Goal: Transaction & Acquisition: Book appointment/travel/reservation

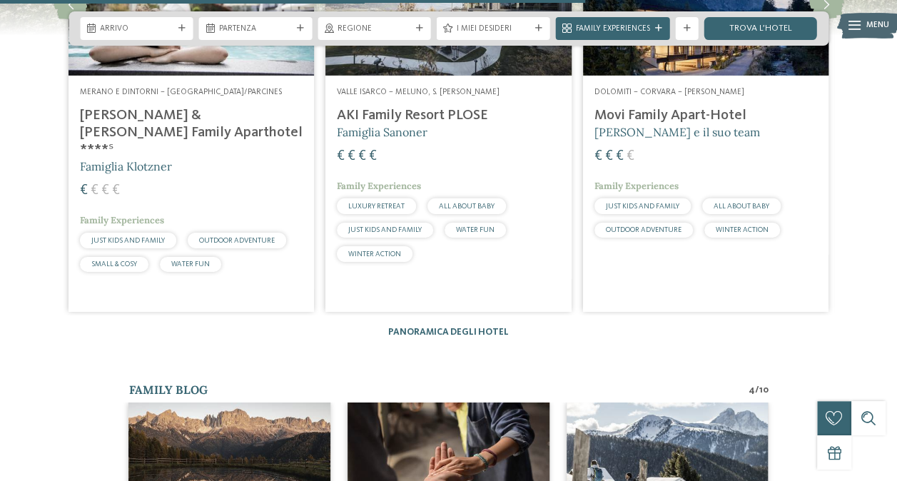
scroll to position [2141, 0]
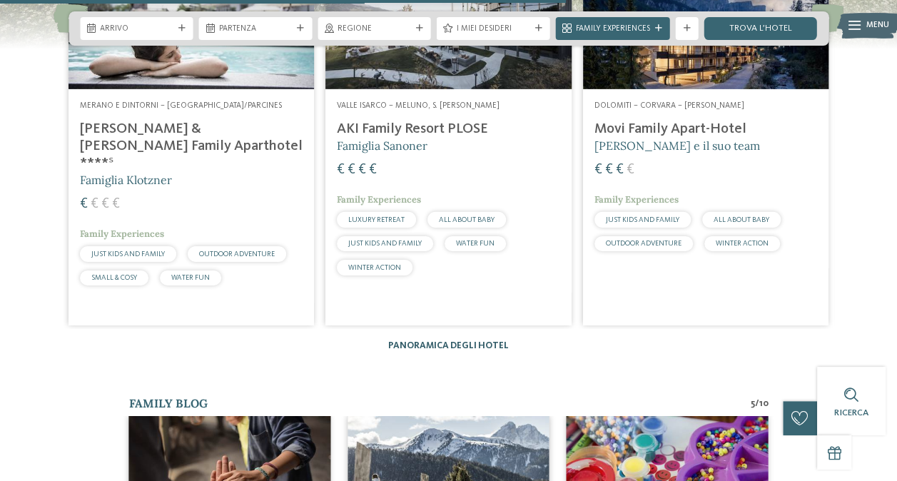
click at [480, 343] on link "Panoramica degli hotel" at bounding box center [448, 345] width 121 height 9
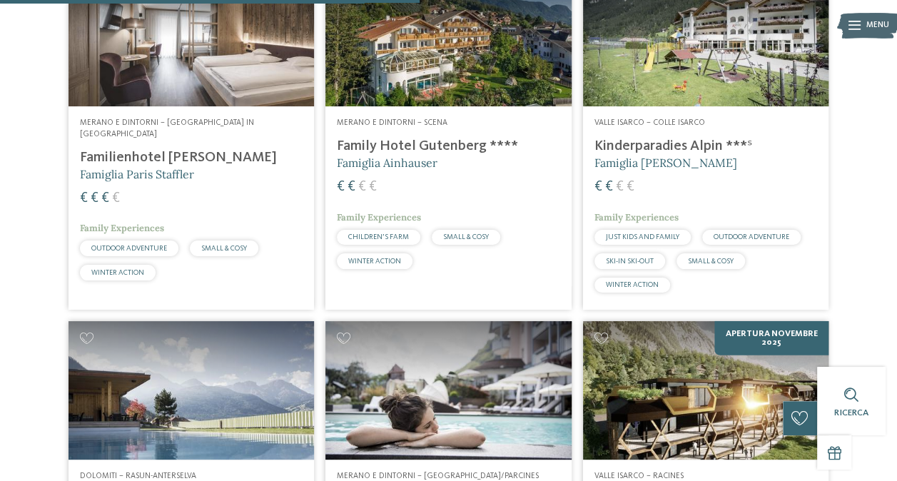
scroll to position [1784, 0]
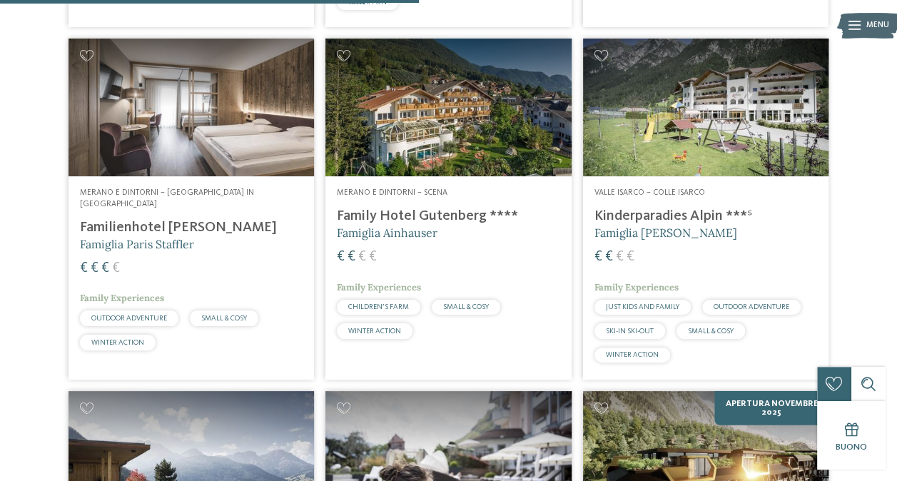
click at [490, 124] on img at bounding box center [448, 108] width 246 height 138
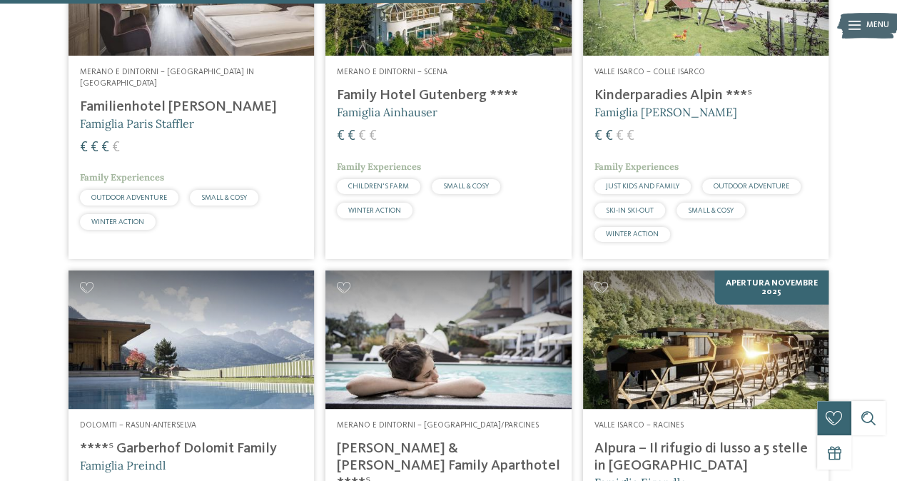
scroll to position [1856, 0]
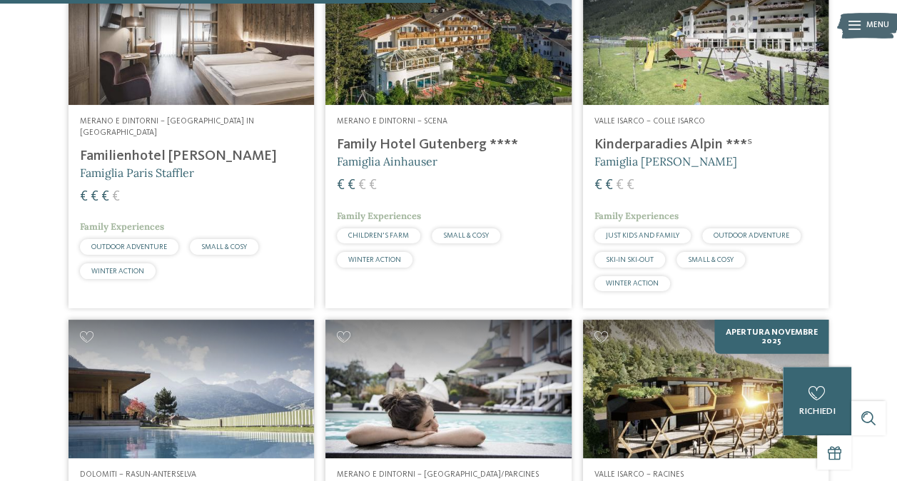
click at [429, 71] on img at bounding box center [448, 36] width 246 height 138
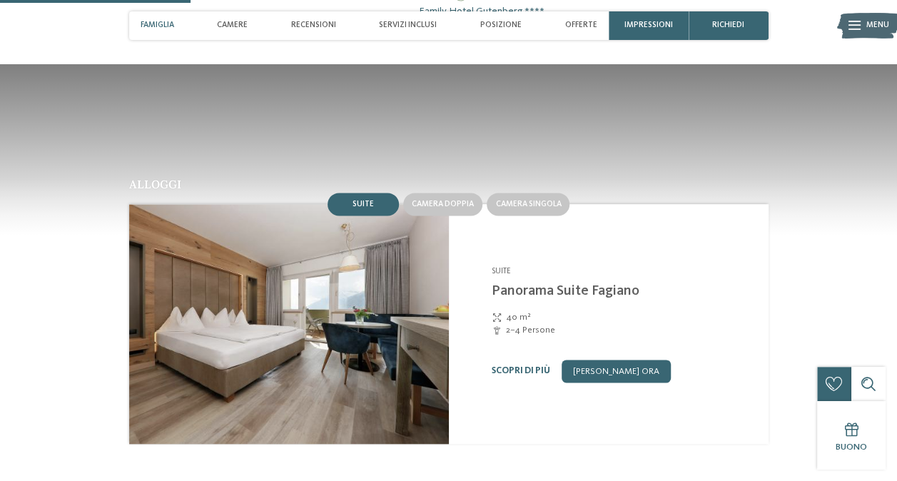
scroll to position [571, 0]
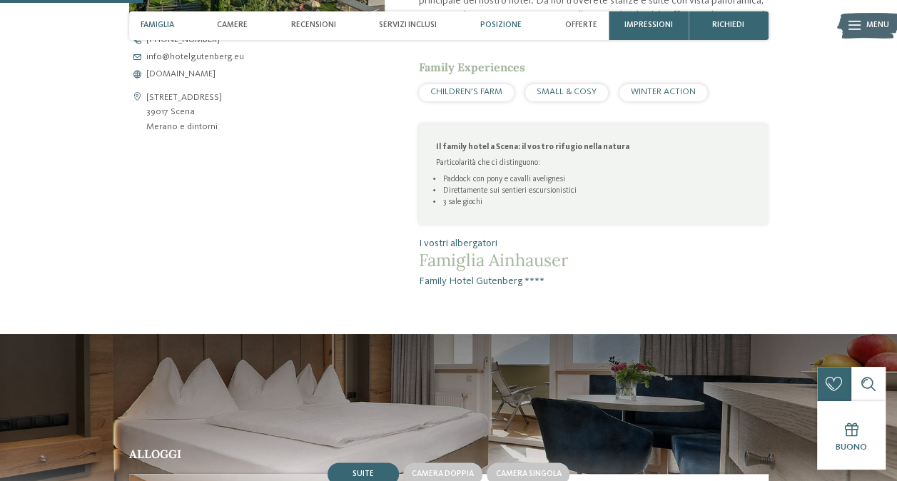
click at [513, 19] on div "Posizione" at bounding box center [501, 25] width 53 height 29
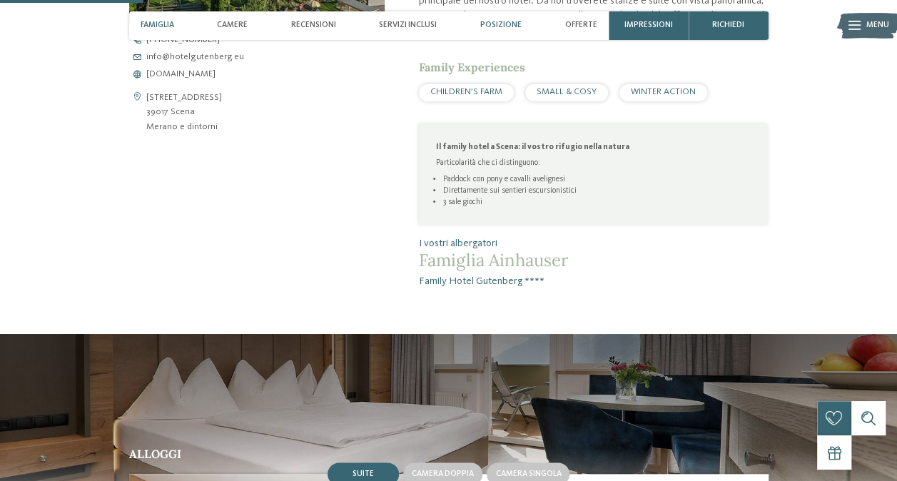
click at [510, 27] on span "Posizione" at bounding box center [500, 25] width 41 height 9
click at [504, 29] on span "Posizione" at bounding box center [500, 25] width 41 height 9
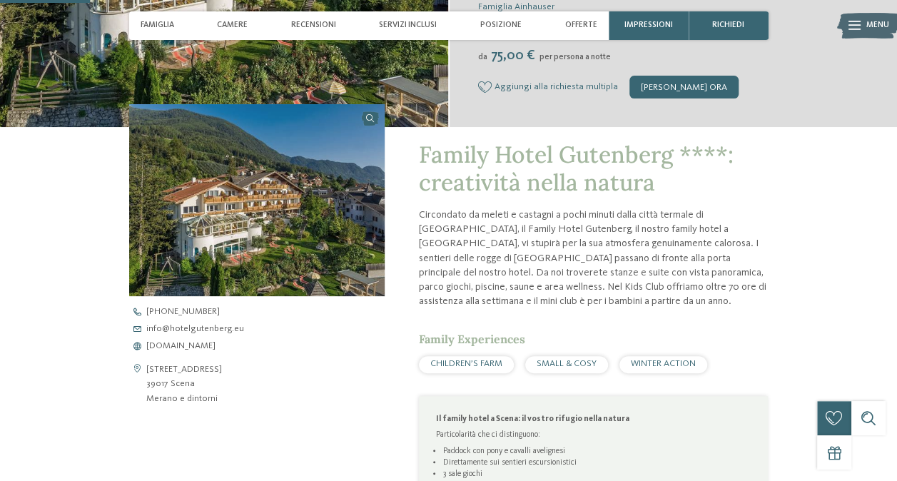
scroll to position [286, 0]
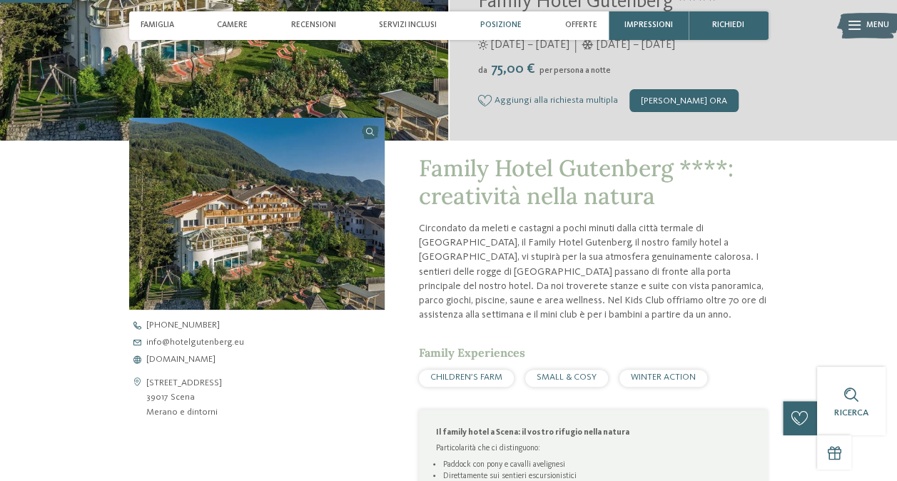
click at [509, 28] on span "Posizione" at bounding box center [500, 25] width 41 height 9
click at [400, 25] on span "Servizi inclusi" at bounding box center [408, 25] width 58 height 9
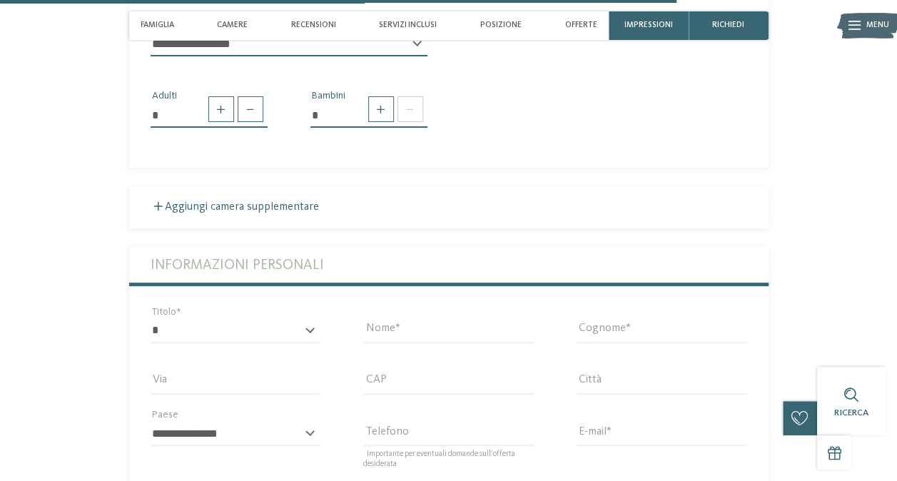
scroll to position [2688, 0]
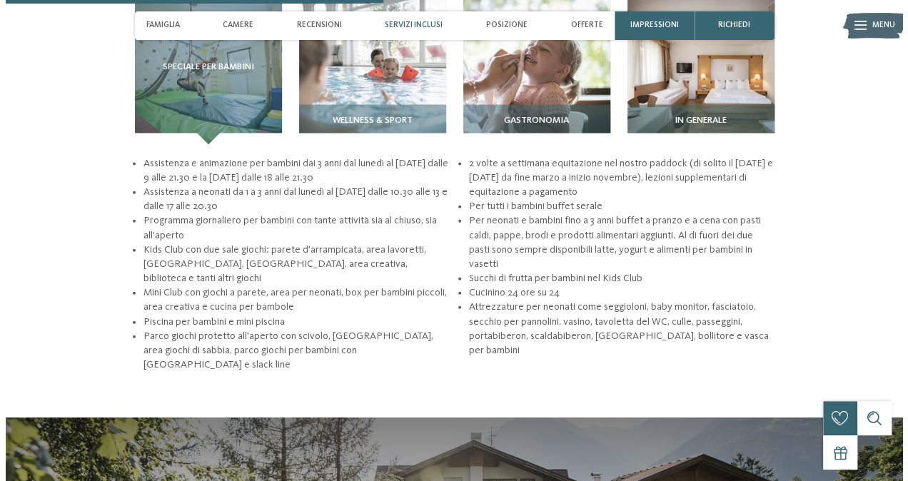
scroll to position [1499, 0]
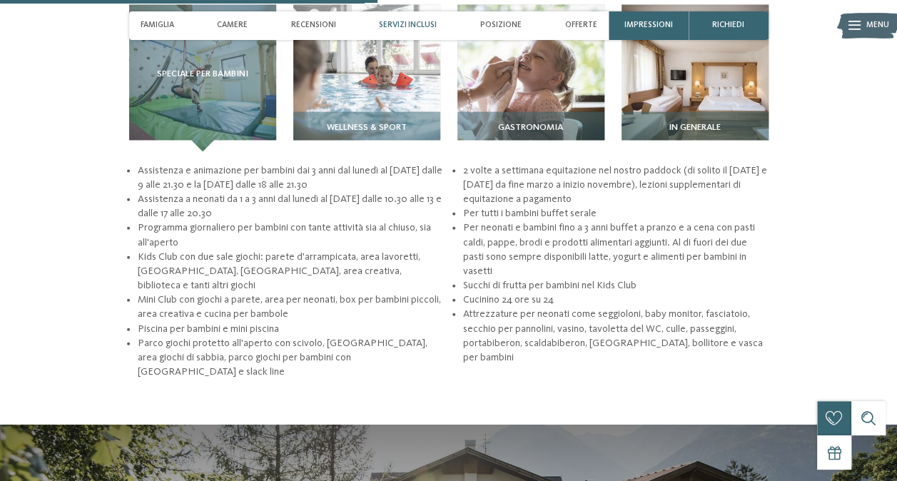
click at [852, 24] on icon at bounding box center [855, 25] width 12 height 9
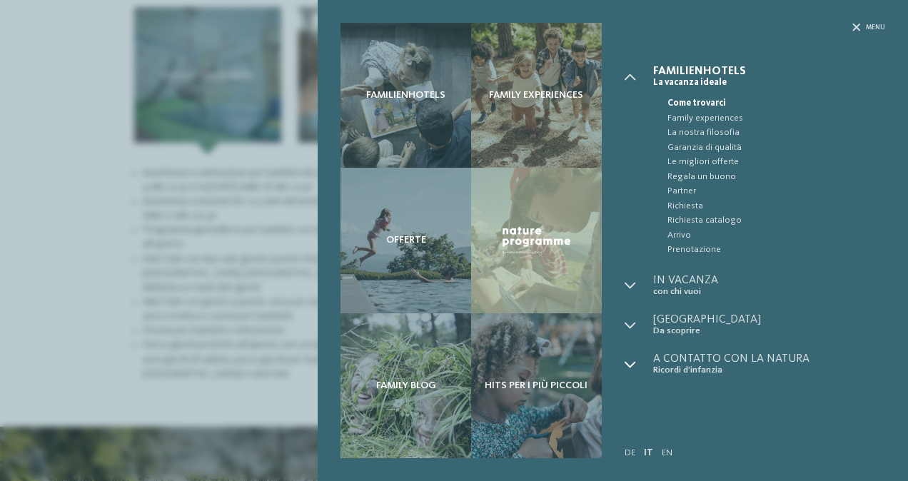
click at [631, 363] on icon at bounding box center [630, 364] width 11 height 11
click at [630, 323] on icon at bounding box center [630, 325] width 11 height 11
click at [630, 283] on icon at bounding box center [630, 285] width 11 height 11
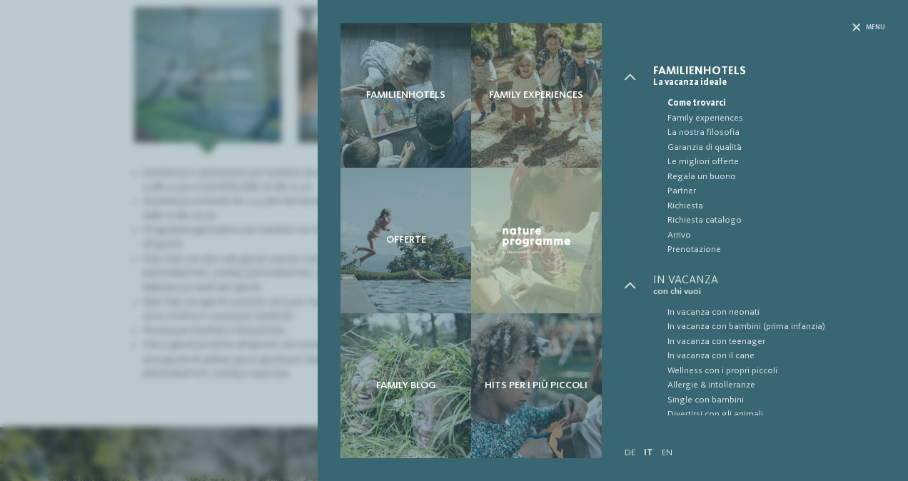
drag, startPoint x: 902, startPoint y: 147, endPoint x: 901, endPoint y: 159, distance: 12.2
click at [897, 159] on div "Familienhotels Family experiences" at bounding box center [613, 240] width 590 height 481
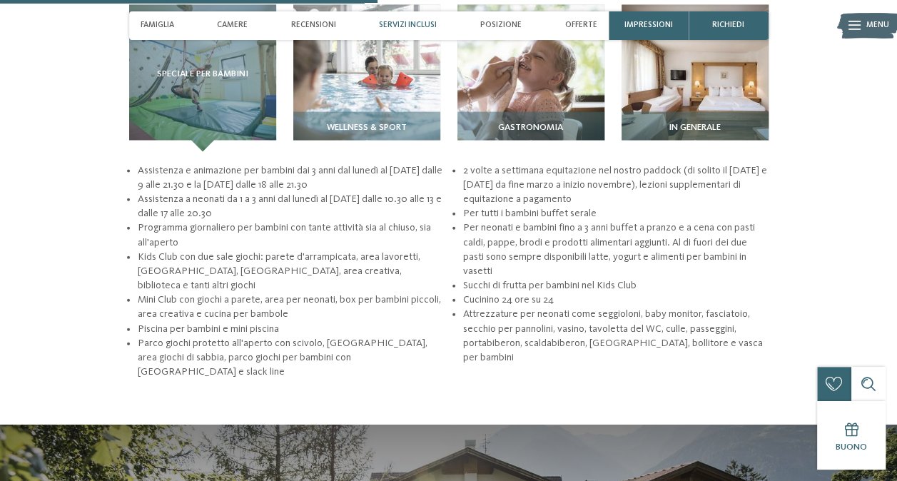
drag, startPoint x: 901, startPoint y: 159, endPoint x: 848, endPoint y: 26, distance: 142.9
click at [849, 26] on icon at bounding box center [855, 25] width 12 height 9
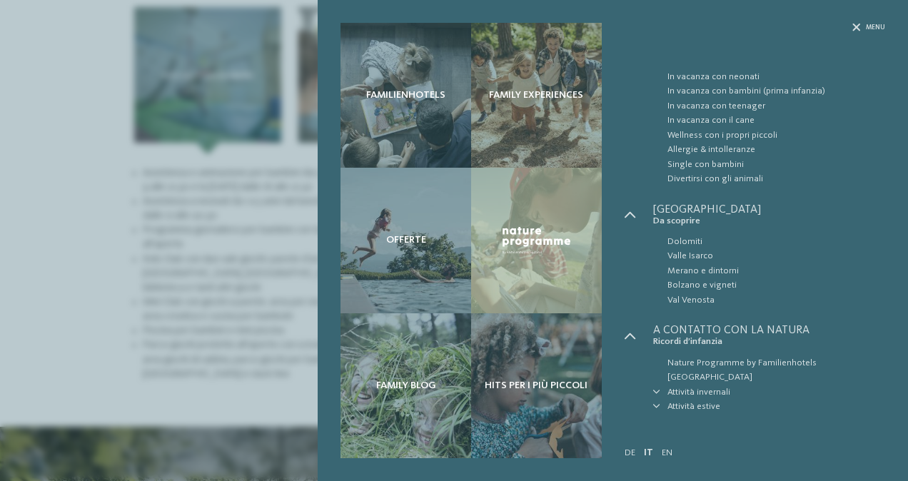
scroll to position [264, 0]
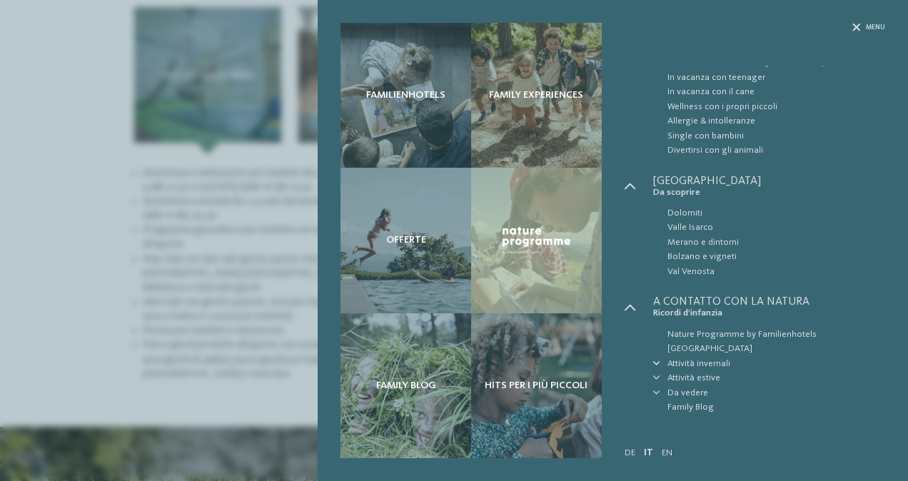
click at [657, 360] on icon at bounding box center [656, 363] width 7 height 7
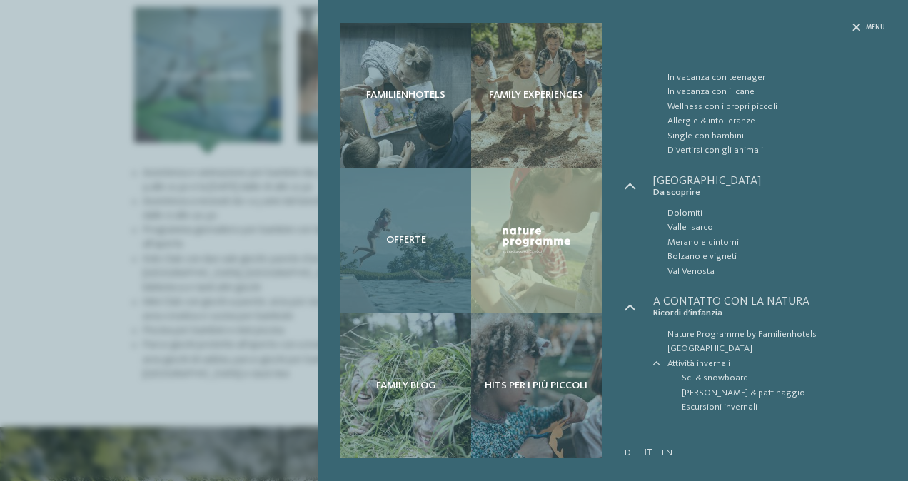
click at [388, 231] on div "Offerte" at bounding box center [405, 240] width 131 height 145
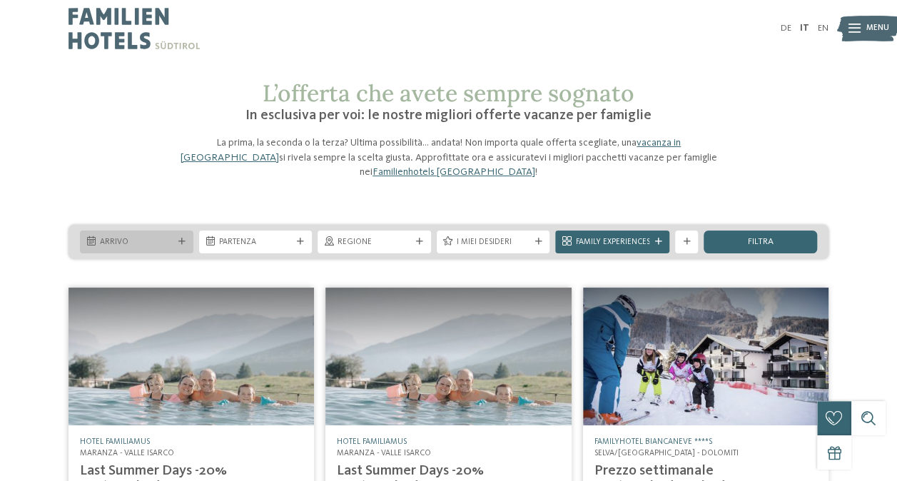
click at [175, 231] on div "Arrivo" at bounding box center [136, 242] width 113 height 23
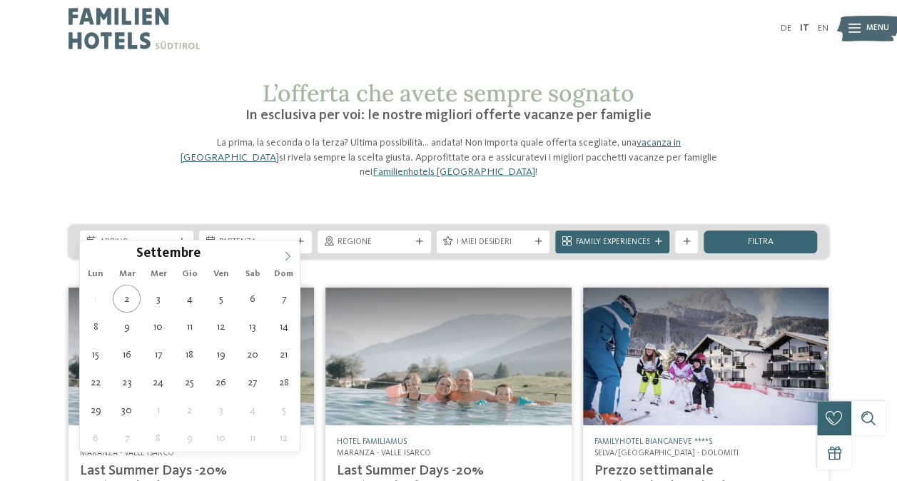
click at [290, 253] on icon at bounding box center [288, 256] width 10 height 10
type div "[DATE]"
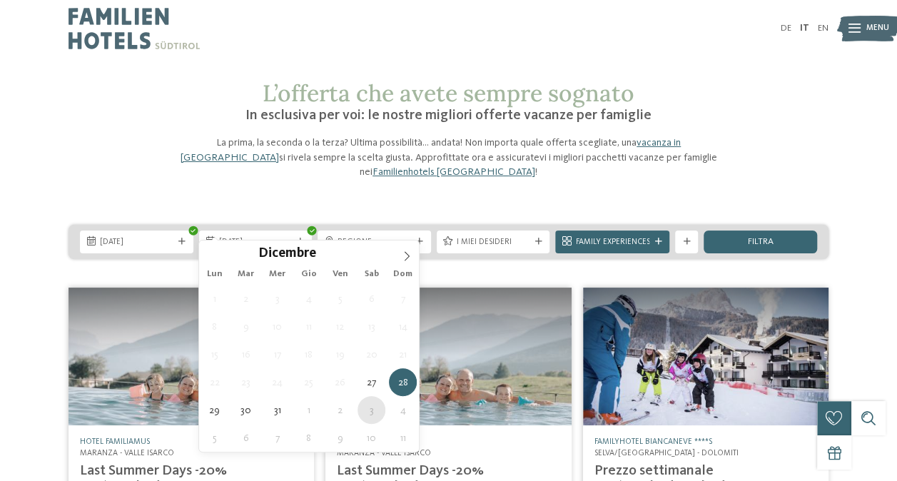
type div "[DATE]"
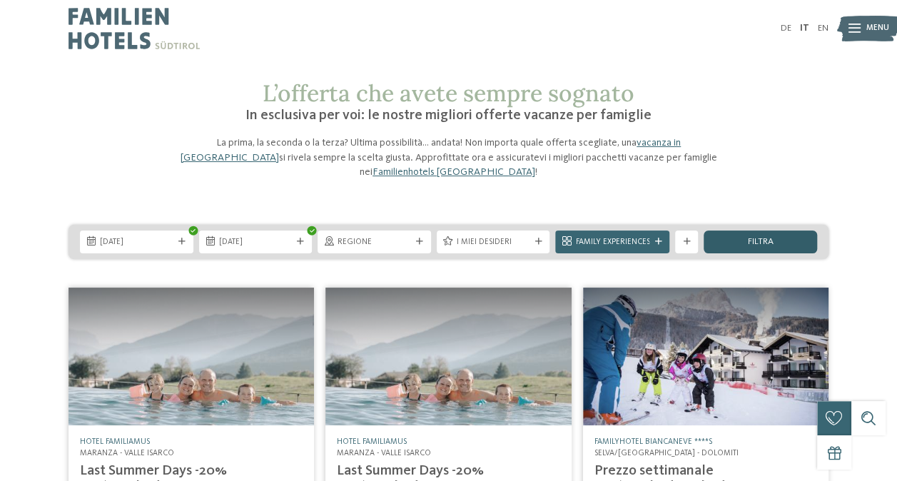
click at [745, 231] on div "filtra" at bounding box center [760, 242] width 113 height 23
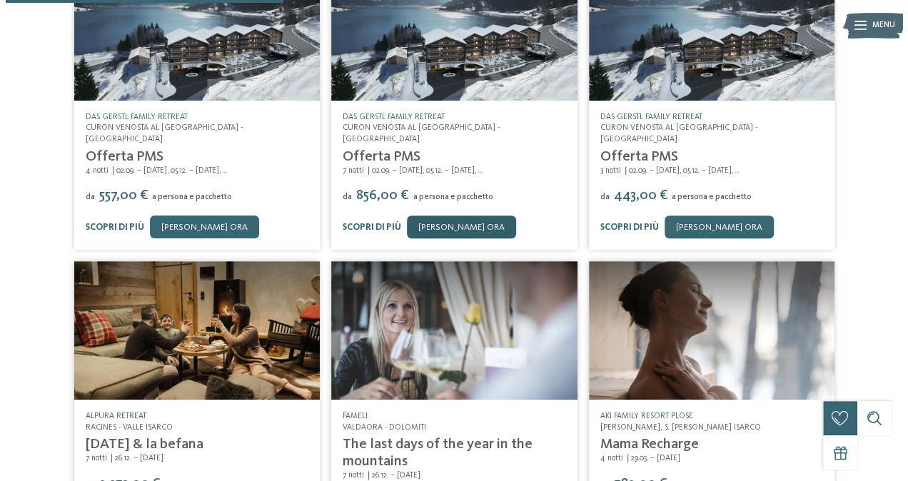
scroll to position [286, 0]
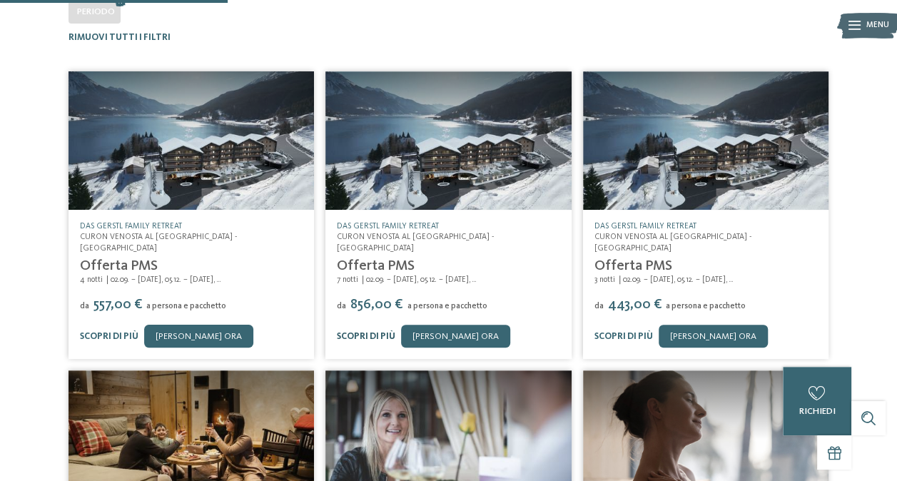
click at [379, 332] on link "Scopri di più" at bounding box center [366, 336] width 59 height 9
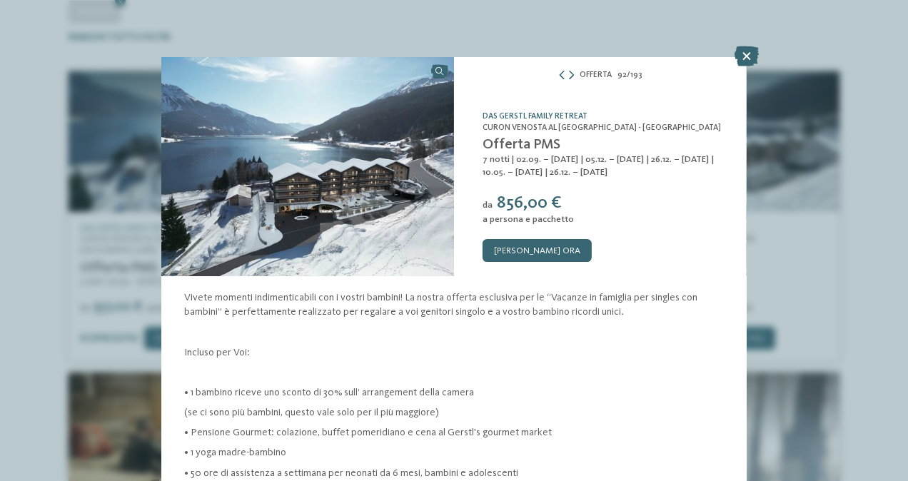
click at [674, 161] on span "| 02.09. – [DATE] | 05.12. – [DATE] | 26.12. – [DATE] | 10.05. – [DATE] | 26.12…" at bounding box center [598, 166] width 231 height 22
click at [675, 161] on span "| 02.09. – [DATE] | 05.12. – [DATE] | 26.12. – [DATE] | 10.05. – [DATE] | 26.12…" at bounding box center [598, 166] width 231 height 22
click at [752, 54] on icon at bounding box center [746, 56] width 24 height 20
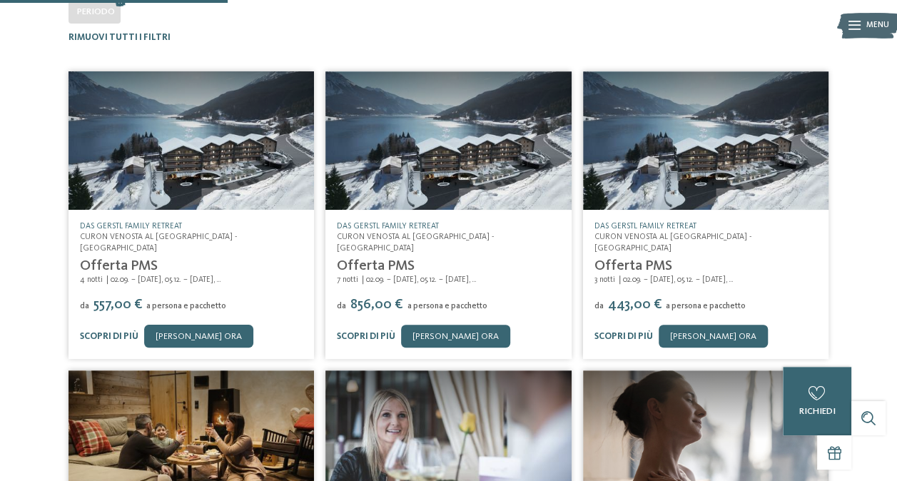
click at [136, 259] on link "Offerta PMS" at bounding box center [119, 266] width 78 height 14
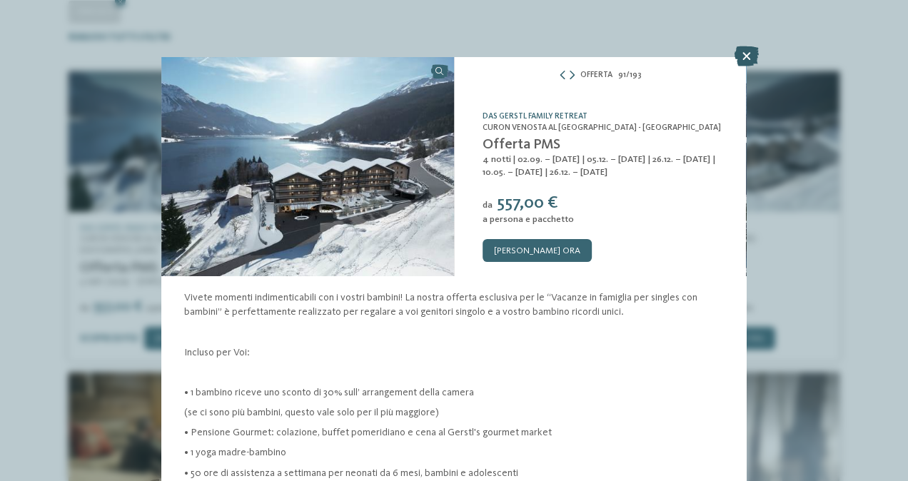
click at [749, 56] on icon at bounding box center [746, 56] width 24 height 20
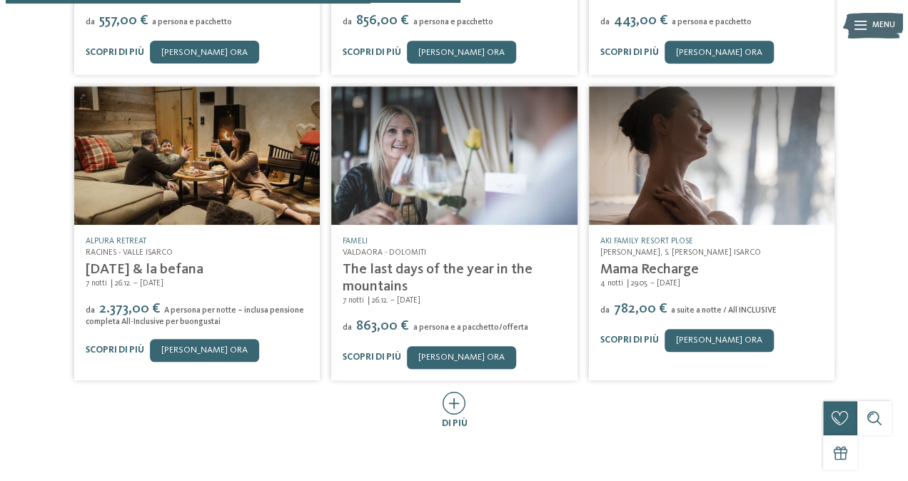
scroll to position [571, 0]
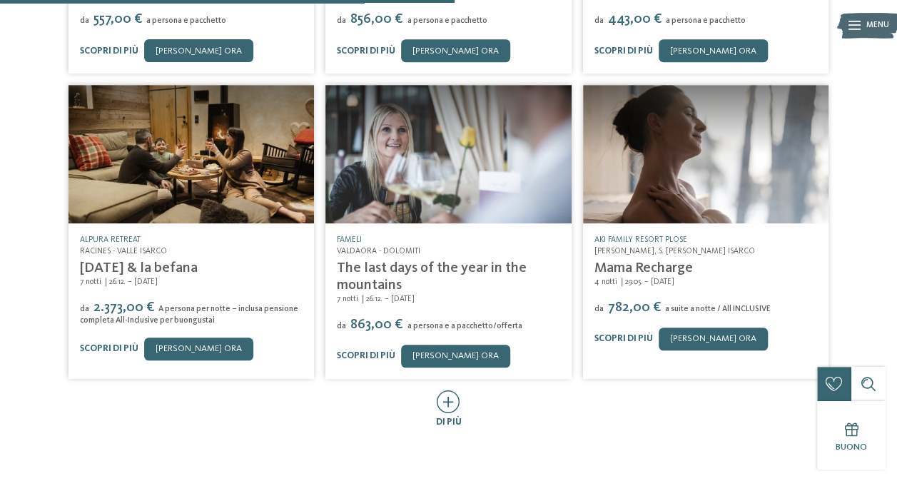
click at [387, 261] on link "The last days of the year in the mountains" at bounding box center [432, 276] width 190 height 31
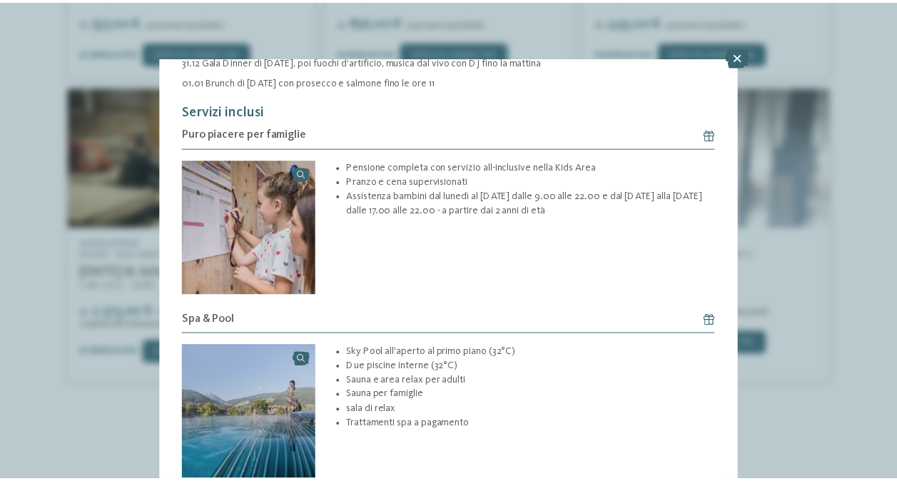
scroll to position [389, 0]
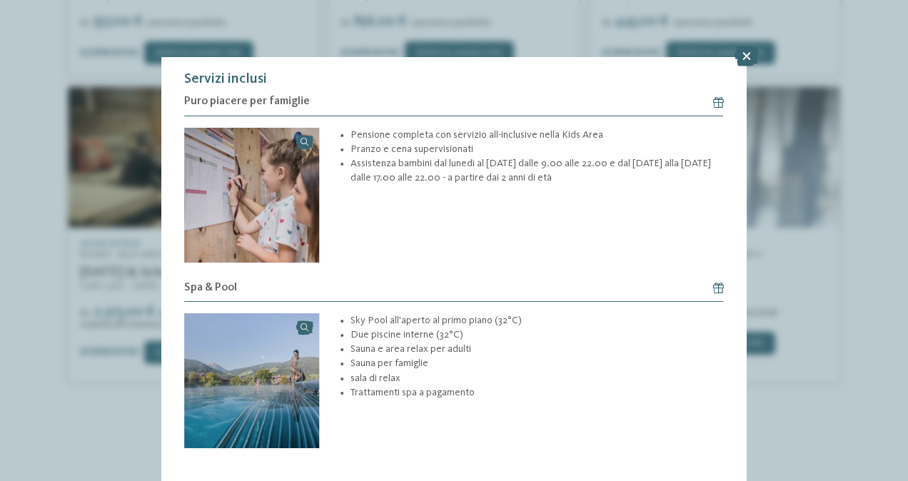
click at [745, 55] on icon at bounding box center [746, 56] width 24 height 20
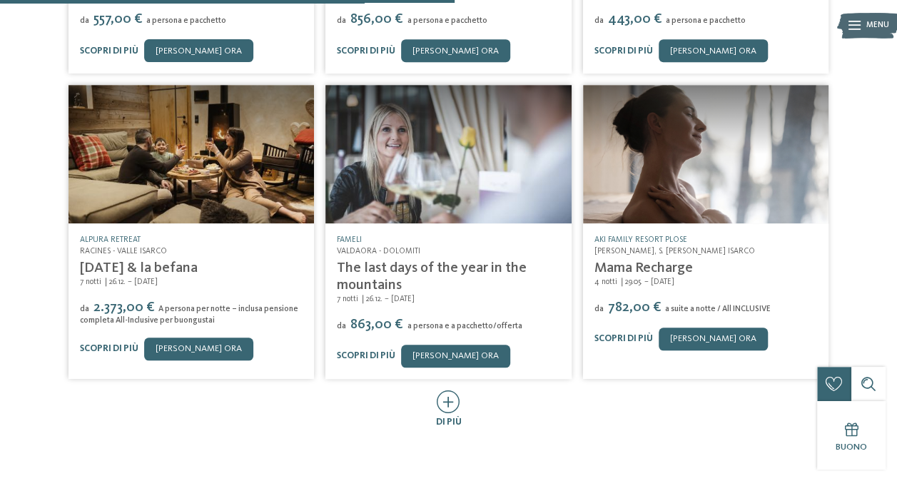
click at [384, 261] on link "The last days of the year in the mountains" at bounding box center [432, 276] width 190 height 31
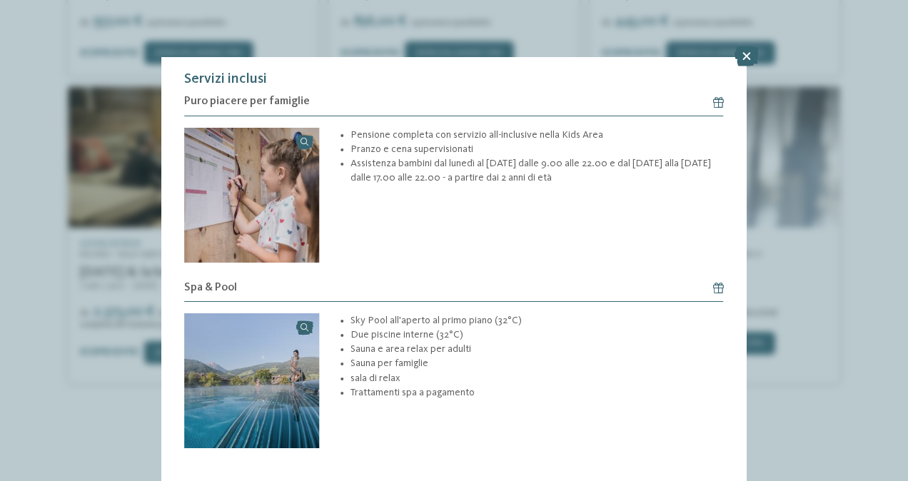
click at [742, 54] on icon at bounding box center [746, 56] width 24 height 20
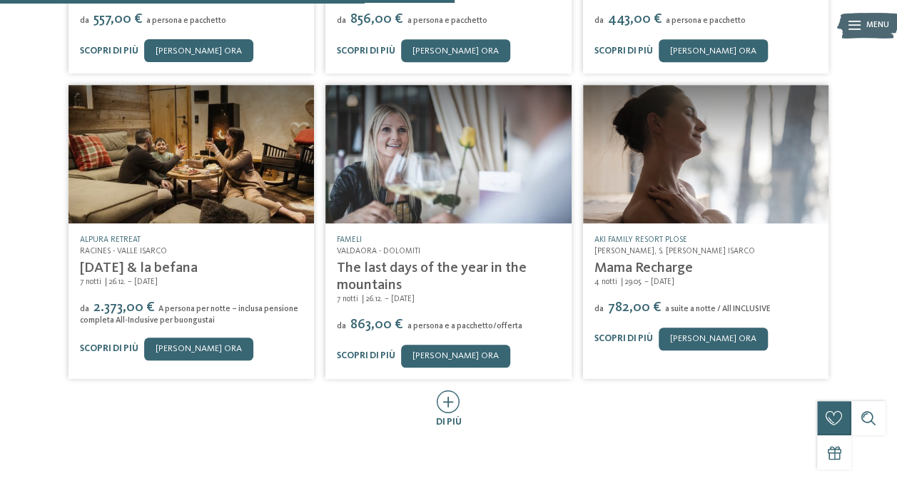
drag, startPoint x: 428, startPoint y: 226, endPoint x: 328, endPoint y: 211, distance: 100.9
click at [328, 223] on div "Fameli Valdaora - [GEOGRAPHIC_DATA] The last days of the year in the mountains …" at bounding box center [448, 301] width 246 height 156
drag, startPoint x: 328, startPoint y: 211, endPoint x: 358, endPoint y: 226, distance: 32.9
copy div "Fameli Valdaora - Dolomiti"
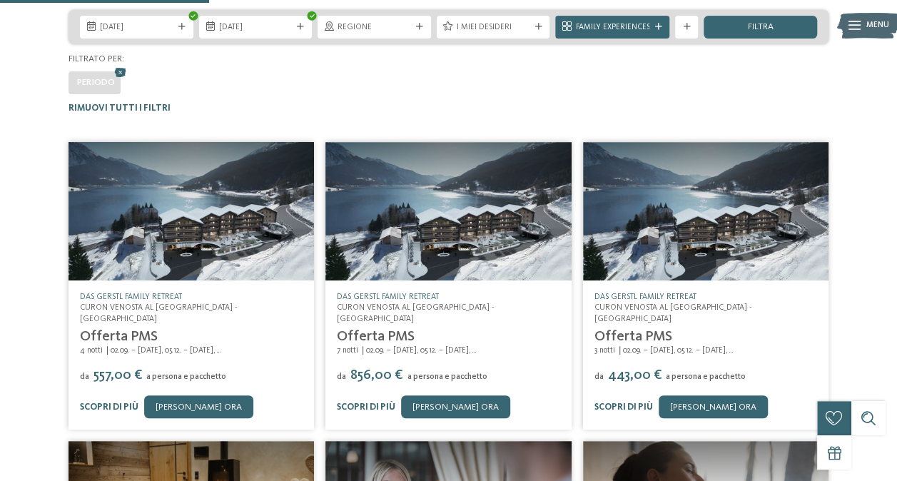
scroll to position [143, 0]
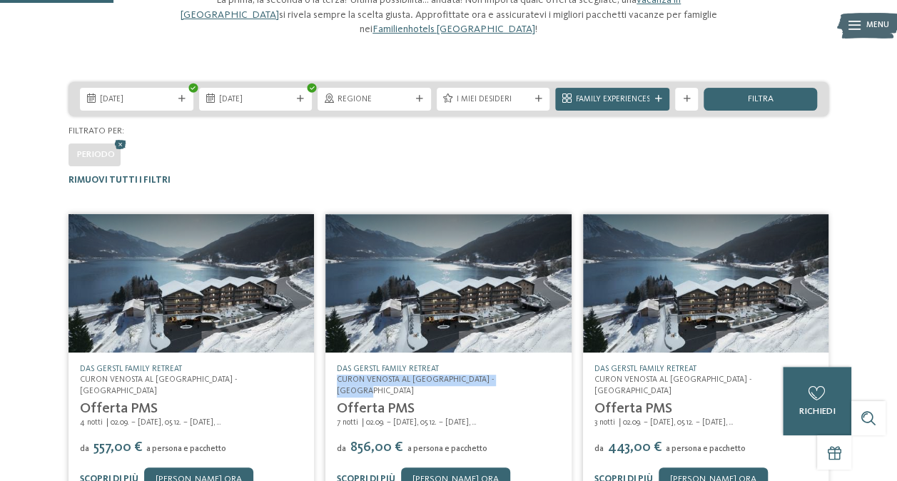
drag, startPoint x: 518, startPoint y: 365, endPoint x: 334, endPoint y: 359, distance: 184.3
click at [334, 359] on div "DAS GERSTL Family Retreat Curon Venosta al [GEOGRAPHIC_DATA] - [GEOGRAPHIC_DATA…" at bounding box center [448, 428] width 246 height 150
drag, startPoint x: 334, startPoint y: 359, endPoint x: 356, endPoint y: 357, distance: 22.2
copy div "DAS GERSTL Family Retreat Curon Venosta al [GEOGRAPHIC_DATA] - [GEOGRAPHIC_DATA]"
